Goal: Transaction & Acquisition: Purchase product/service

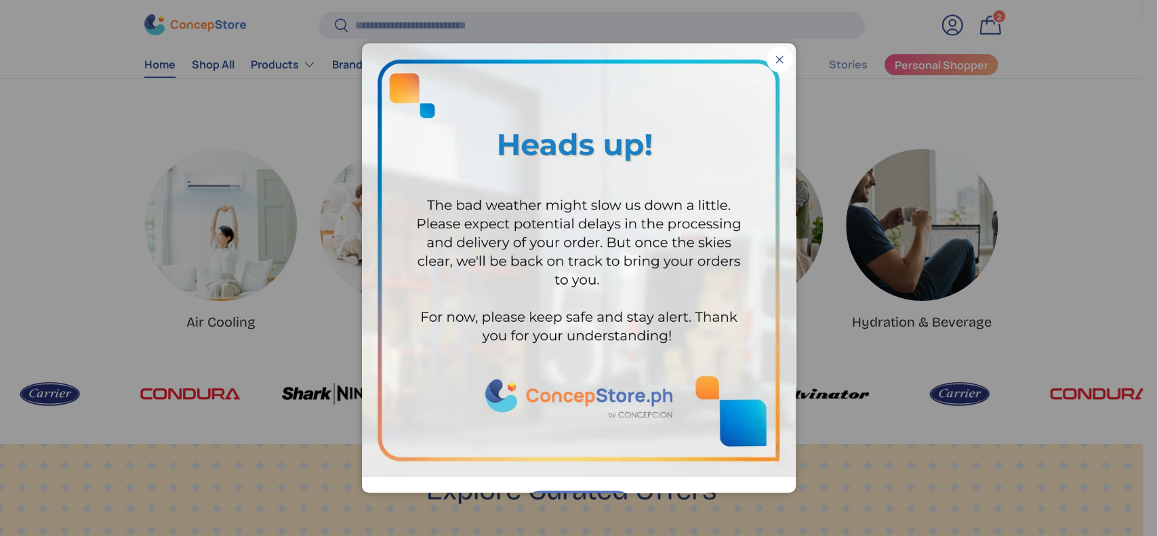
click at [766, 70] on button "Close" at bounding box center [779, 60] width 26 height 26
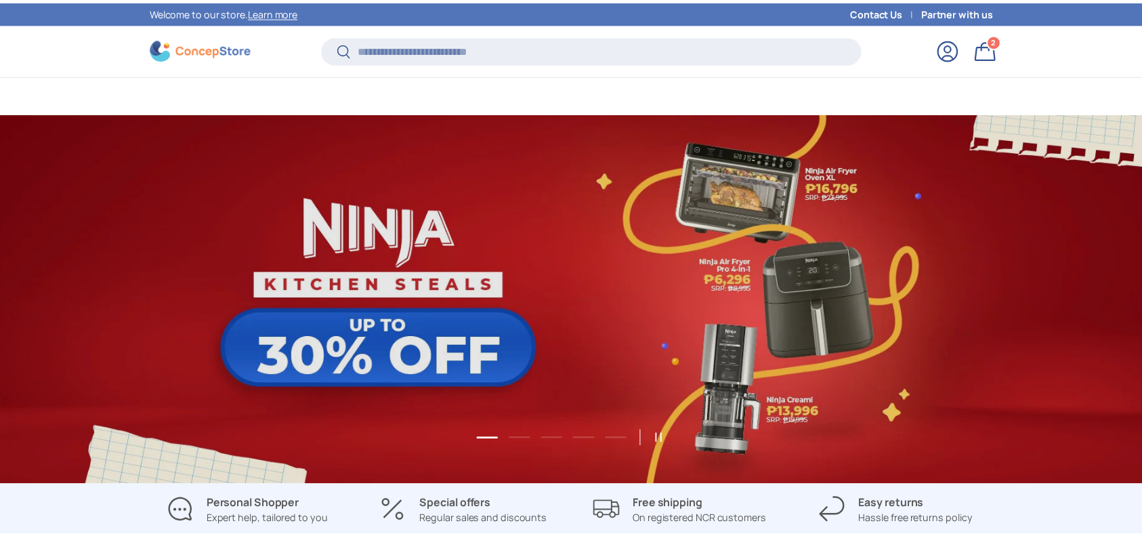
scroll to position [461, 0]
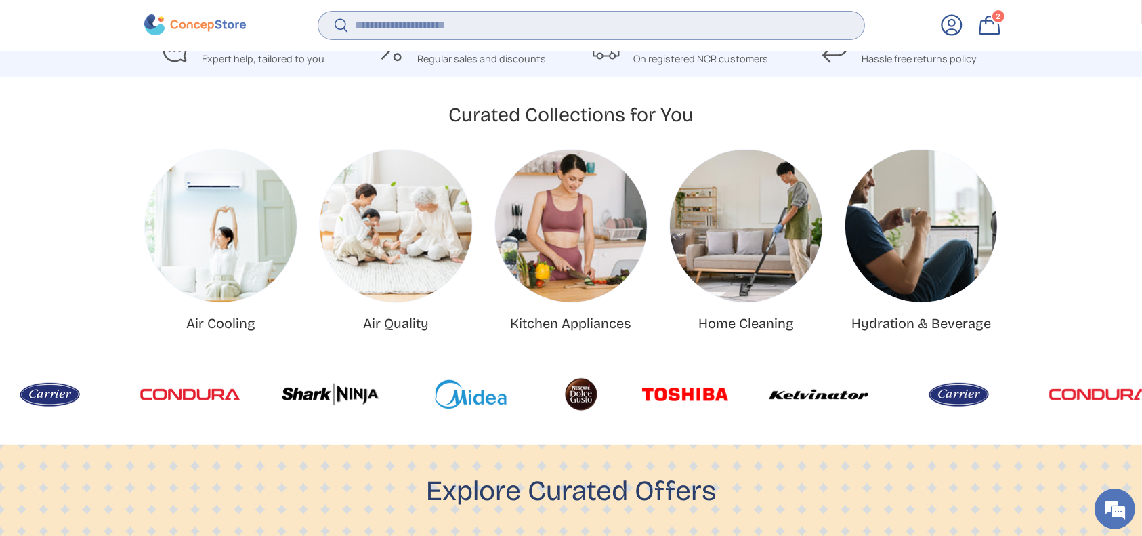
click at [697, 30] on input "Search" at bounding box center [591, 26] width 546 height 28
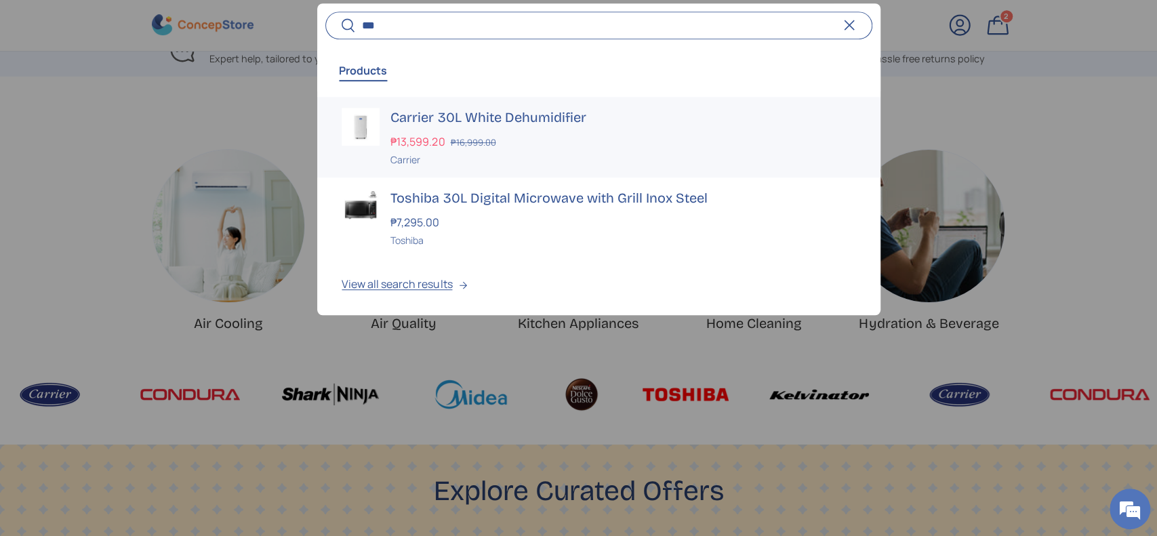
type input "***"
click at [520, 143] on div "₱13,599.20 ₱16,999.00" at bounding box center [622, 141] width 465 height 16
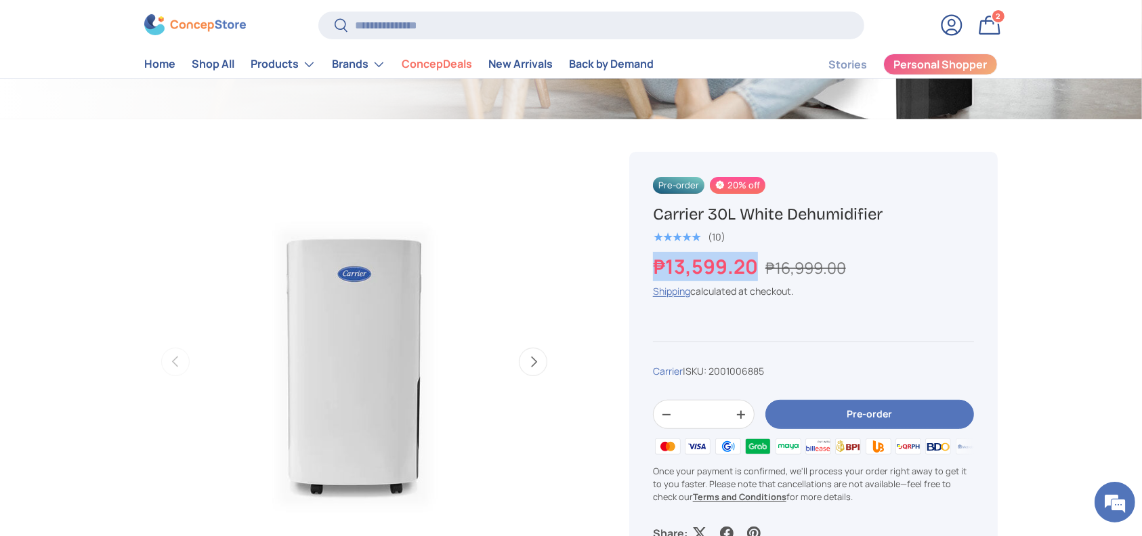
drag, startPoint x: 712, startPoint y: 264, endPoint x: 613, endPoint y: 330, distance: 119.2
